Goal: Task Accomplishment & Management: Manage account settings

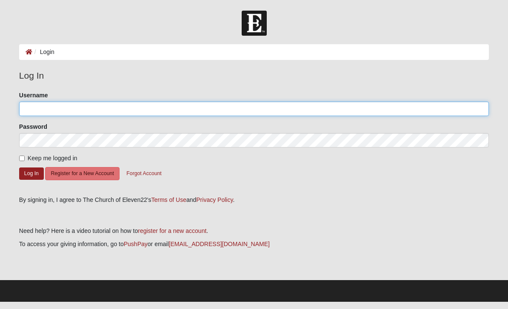
click at [37, 107] on input "Username" at bounding box center [253, 109] width 469 height 14
type input "samfiremedic"
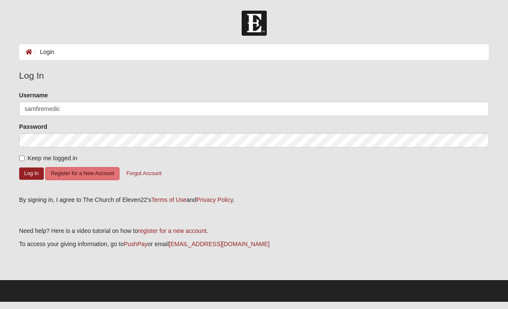
click at [31, 173] on button "Log In" at bounding box center [31, 174] width 25 height 12
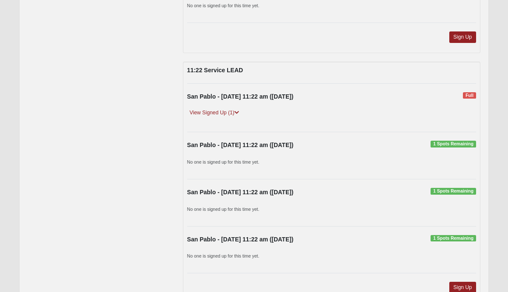
scroll to position [2559, 0]
click at [227, 108] on link "View Signed Up (1)" at bounding box center [214, 112] width 54 height 9
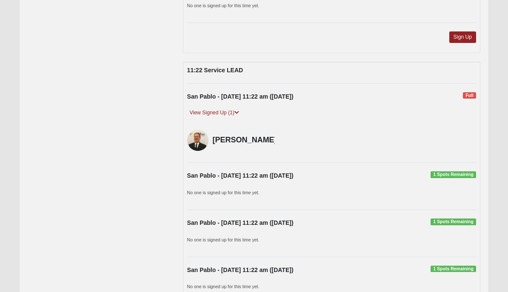
click at [233, 108] on link "View Signed Up (1)" at bounding box center [214, 112] width 54 height 9
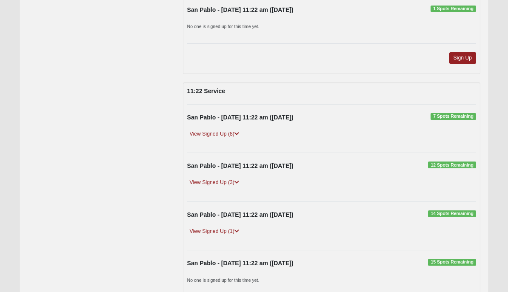
scroll to position [2790, 0]
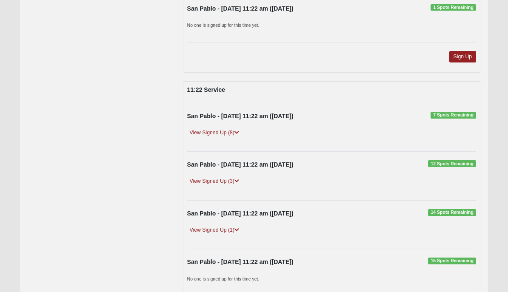
click at [231, 129] on link "View Signed Up (8)" at bounding box center [214, 133] width 54 height 9
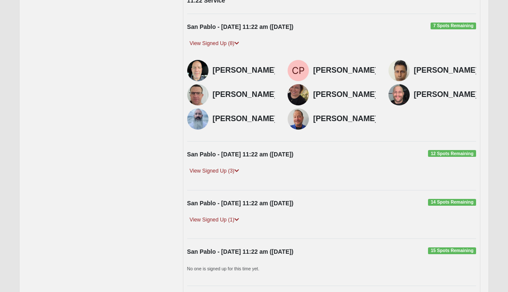
scroll to position [2881, 0]
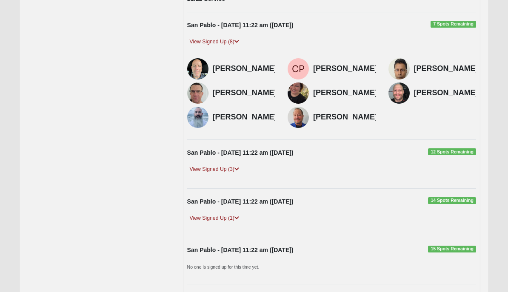
click at [224, 174] on link "View Signed Up (3)" at bounding box center [214, 169] width 54 height 9
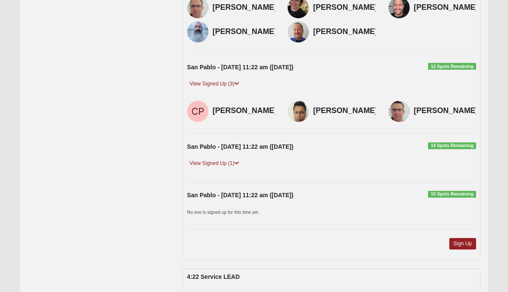
click at [228, 168] on link "View Signed Up (1)" at bounding box center [214, 163] width 54 height 9
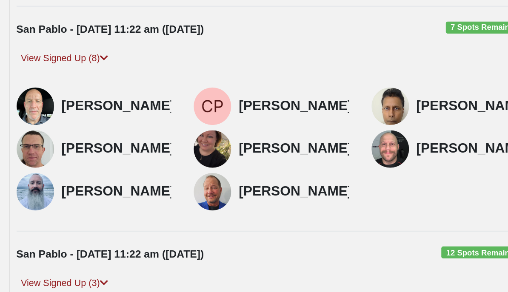
scroll to position [2844, 0]
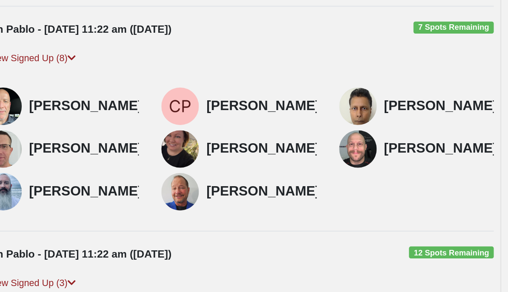
click at [181, 96] on div "Chris Edwards Christopher Perreault Paul Fernando" at bounding box center [332, 132] width 302 height 73
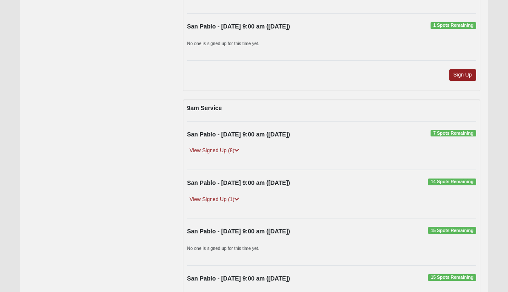
click at [233, 147] on link "View Signed Up (8)" at bounding box center [214, 151] width 54 height 9
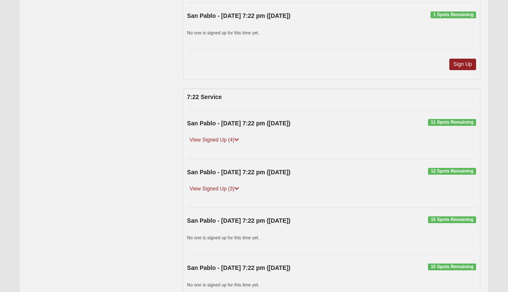
scroll to position [1776, 0]
click at [230, 136] on link "View Signed Up (4)" at bounding box center [214, 140] width 54 height 9
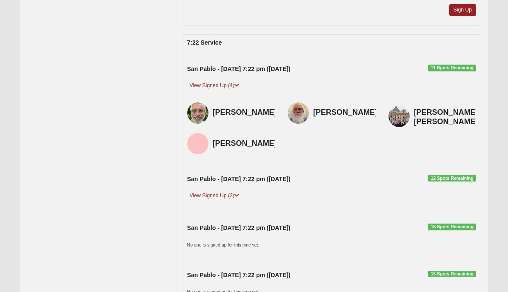
scroll to position [1830, 0]
click at [230, 192] on div "View Signed Up (3)" at bounding box center [332, 199] width 302 height 15
click at [231, 192] on div "View Signed Up (3)" at bounding box center [332, 199] width 302 height 15
click at [227, 192] on div "View Signed Up (3)" at bounding box center [332, 199] width 302 height 15
click at [228, 192] on link "View Signed Up (3)" at bounding box center [214, 196] width 54 height 9
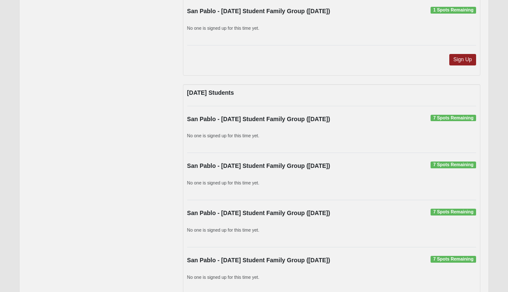
scroll to position [1279, 0]
